Goal: Find specific page/section: Find specific page/section

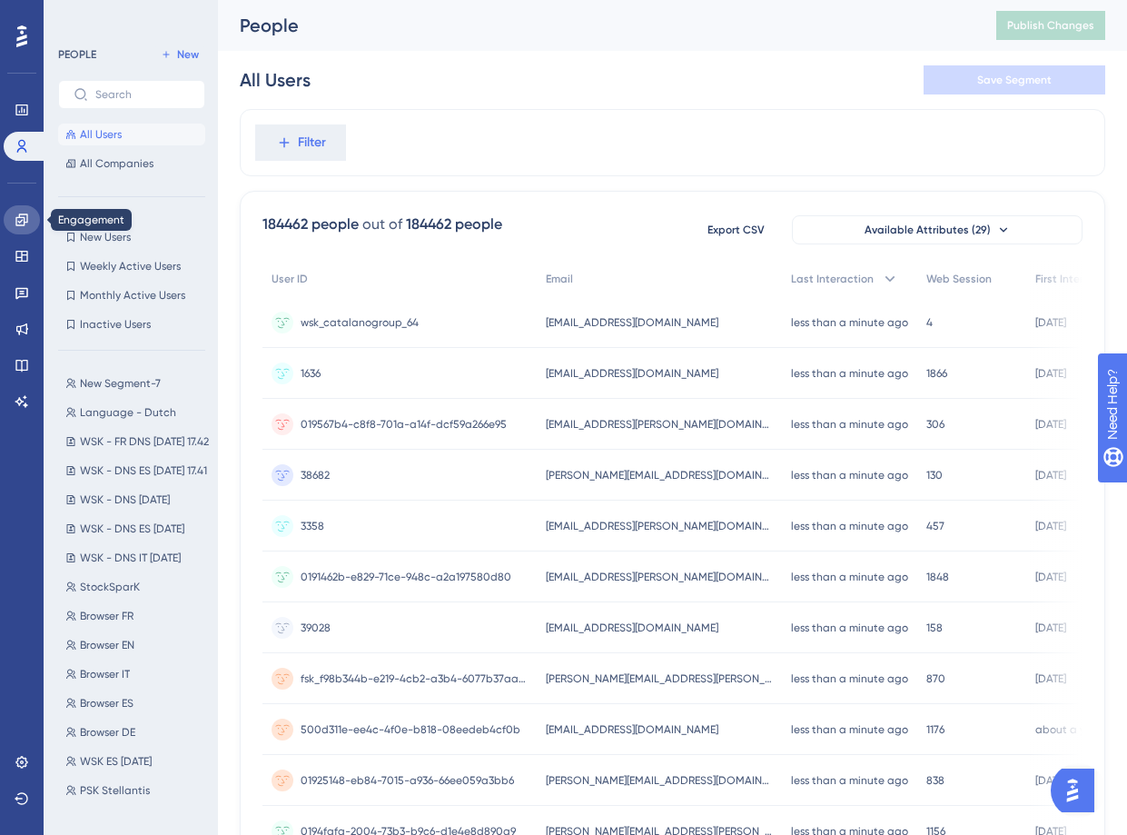
click at [25, 217] on icon at bounding box center [21, 219] width 12 height 12
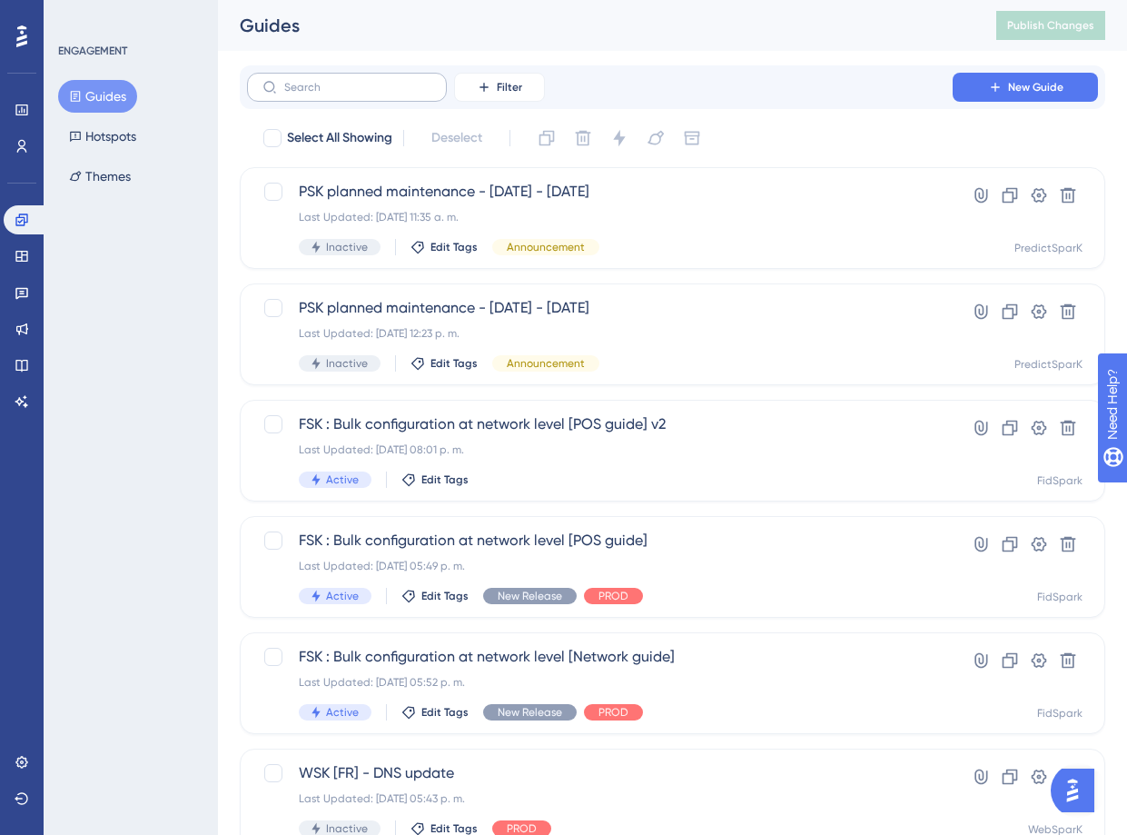
click at [328, 94] on label at bounding box center [347, 87] width 200 height 29
click at [328, 94] on input "text" at bounding box center [357, 87] width 147 height 13
type input "fsk"
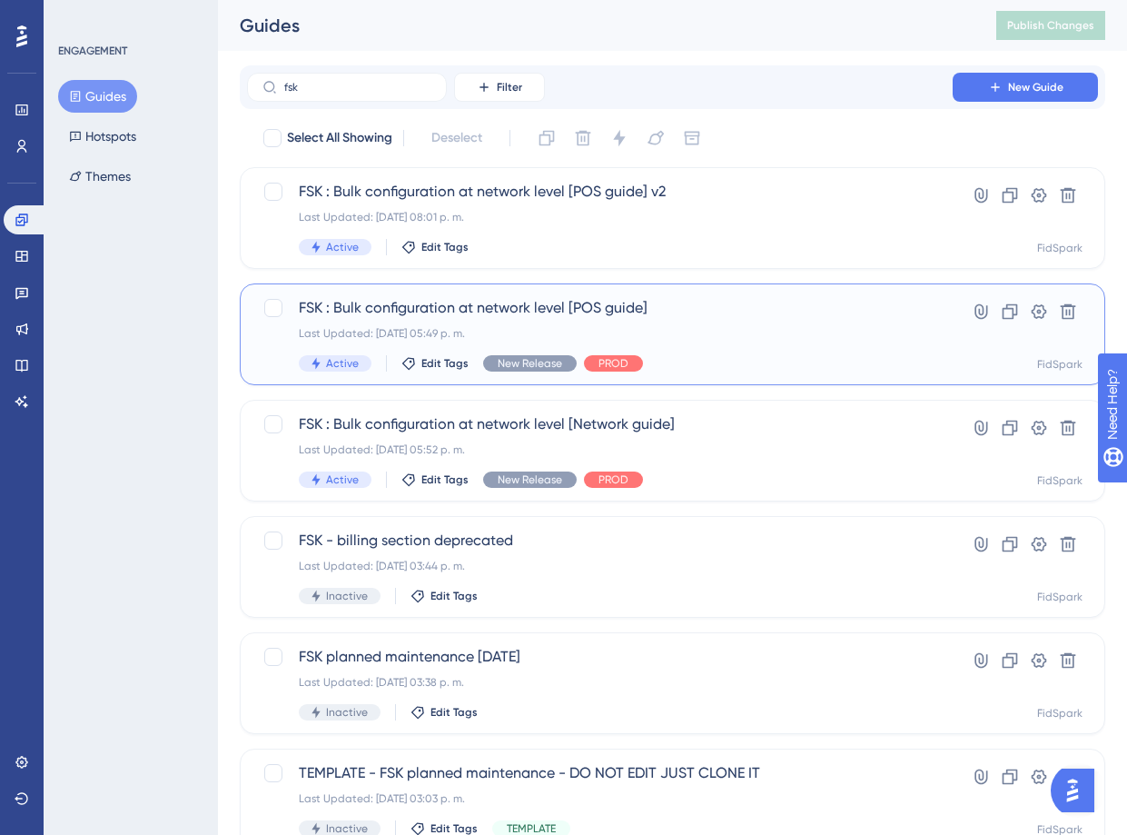
click at [480, 304] on span "FSK : Bulk configuration at network level [POS guide]" at bounding box center [600, 308] width 602 height 22
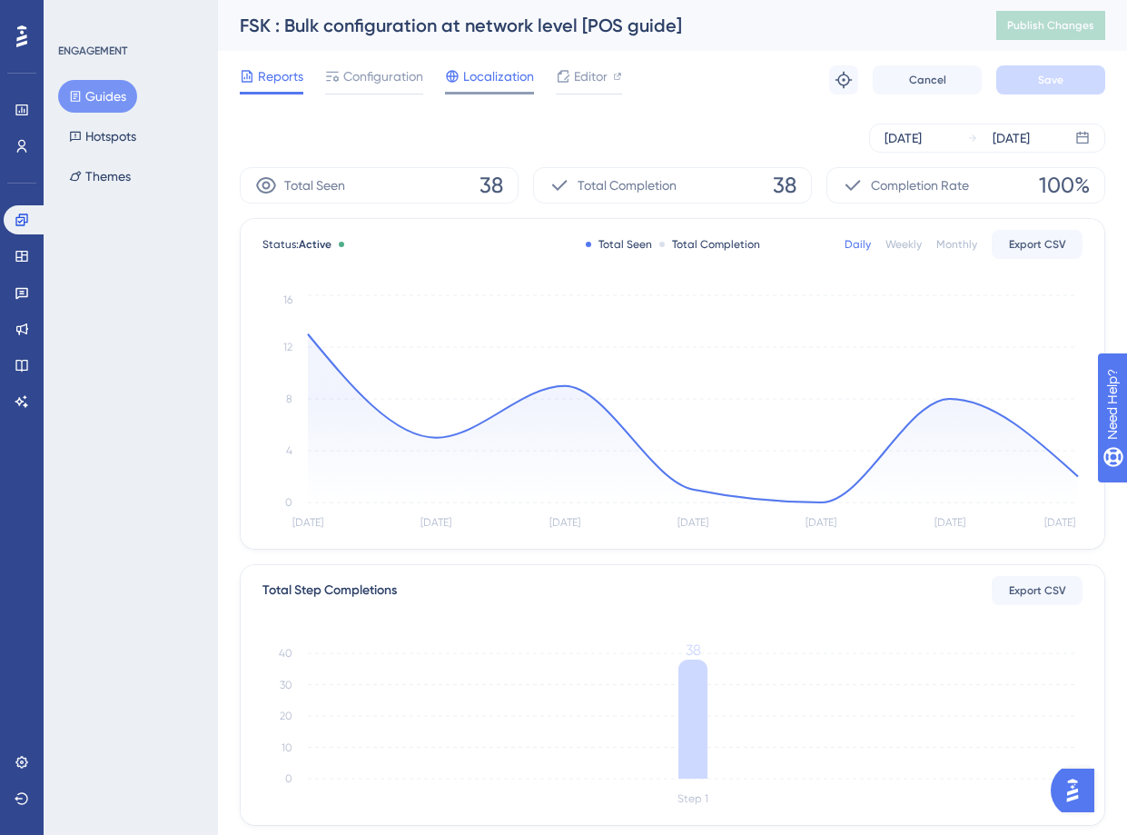
click at [502, 71] on span "Localization" at bounding box center [498, 76] width 71 height 22
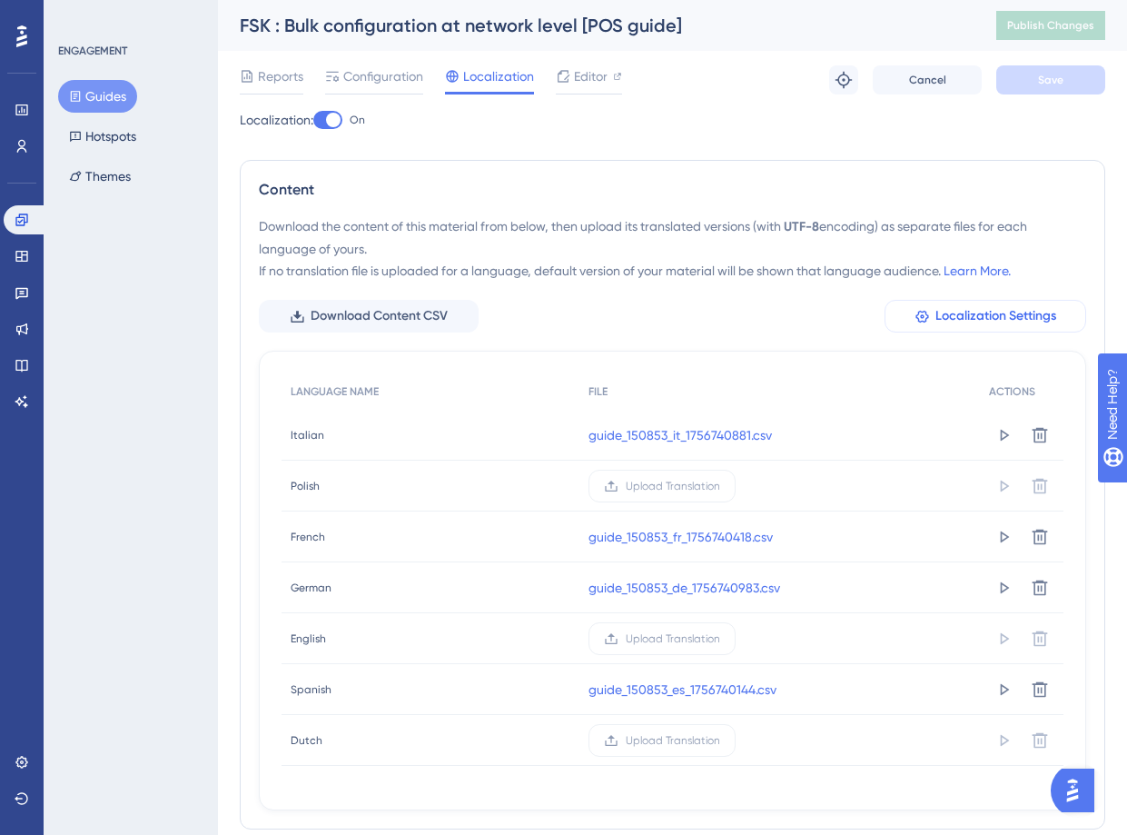
click at [1024, 316] on span "Localization Settings" at bounding box center [995, 316] width 121 height 22
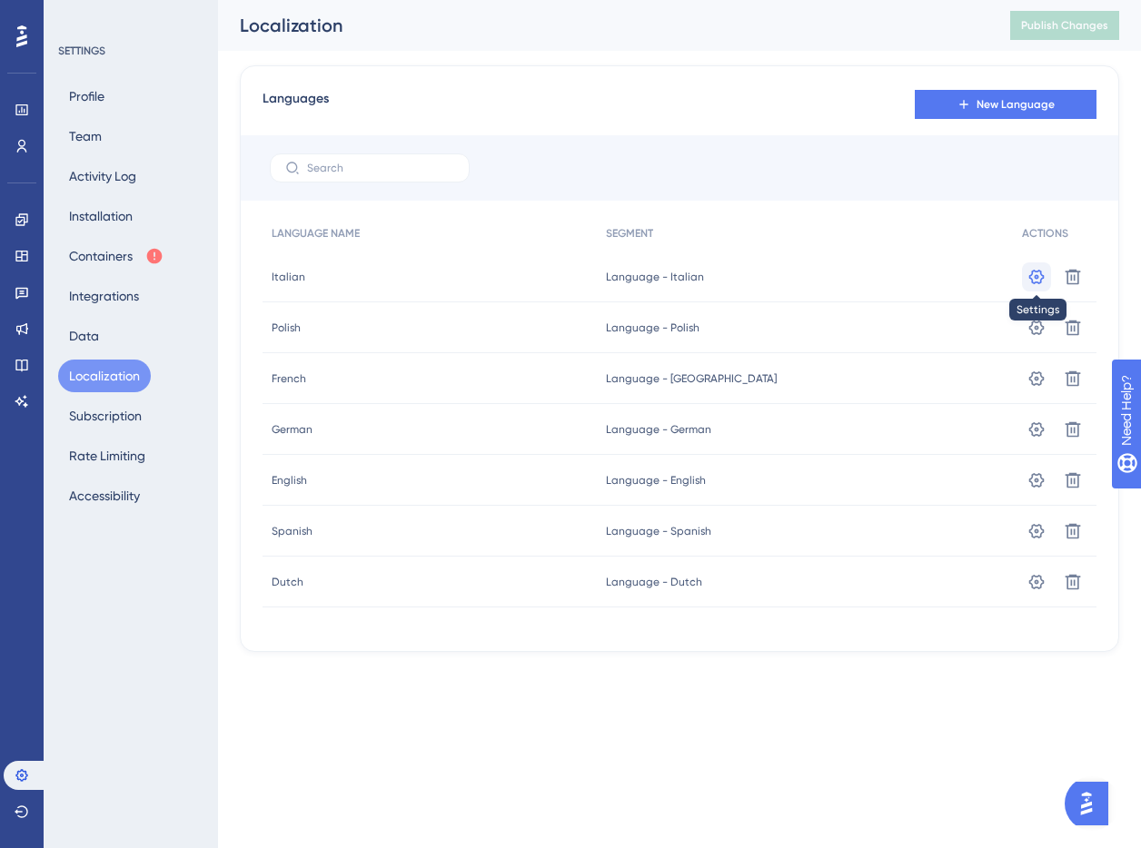
click at [1039, 272] on icon at bounding box center [1036, 276] width 15 height 15
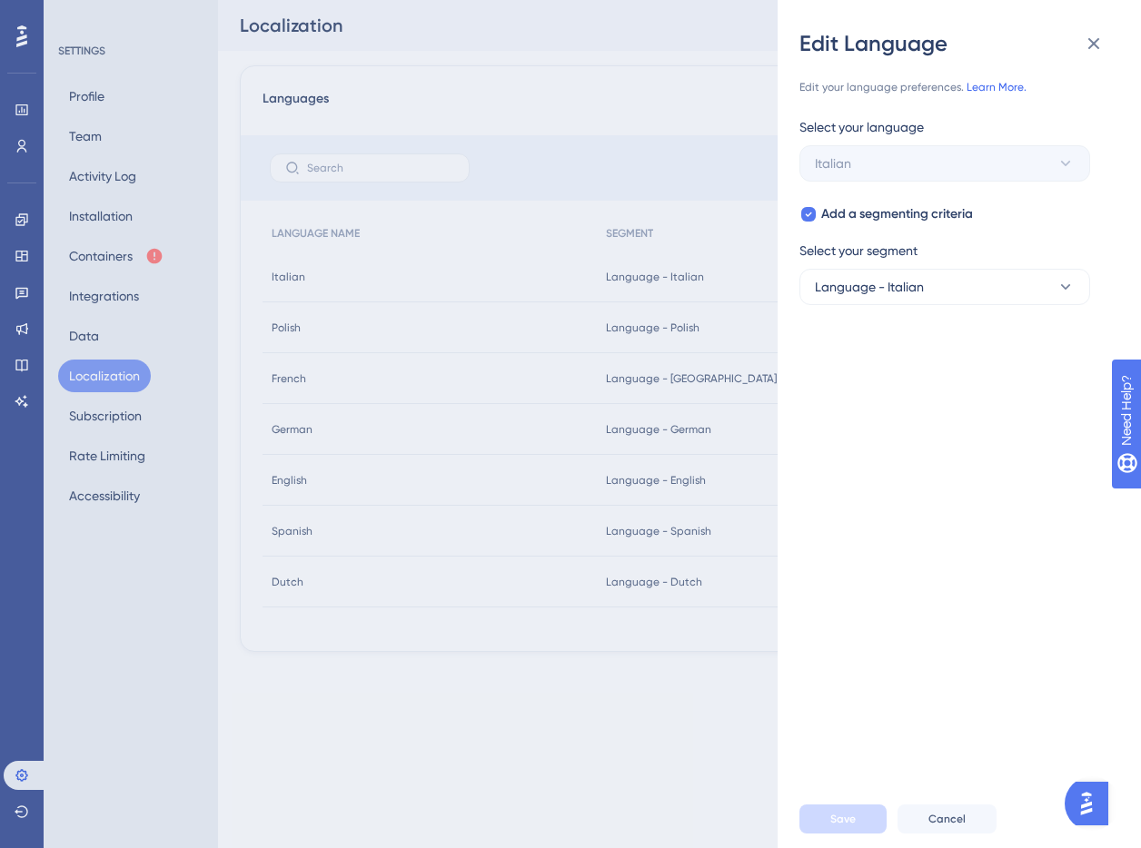
click at [1011, 85] on link "Learn More." at bounding box center [996, 87] width 60 height 13
